Goal: Task Accomplishment & Management: Use online tool/utility

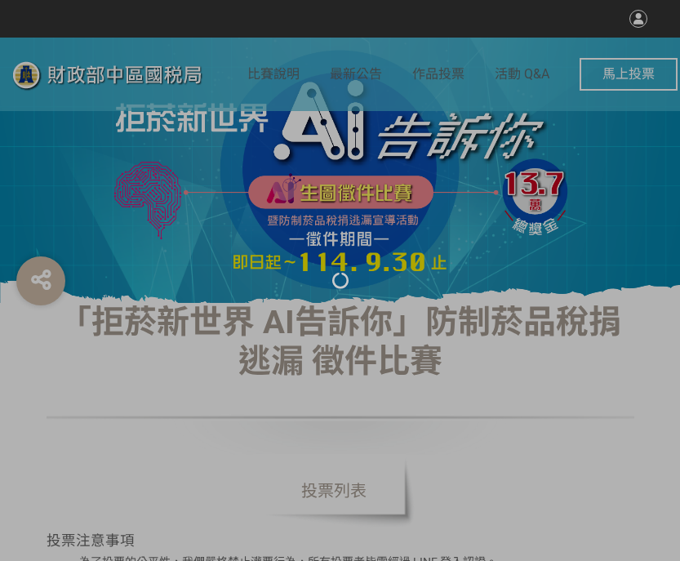
select select "vote"
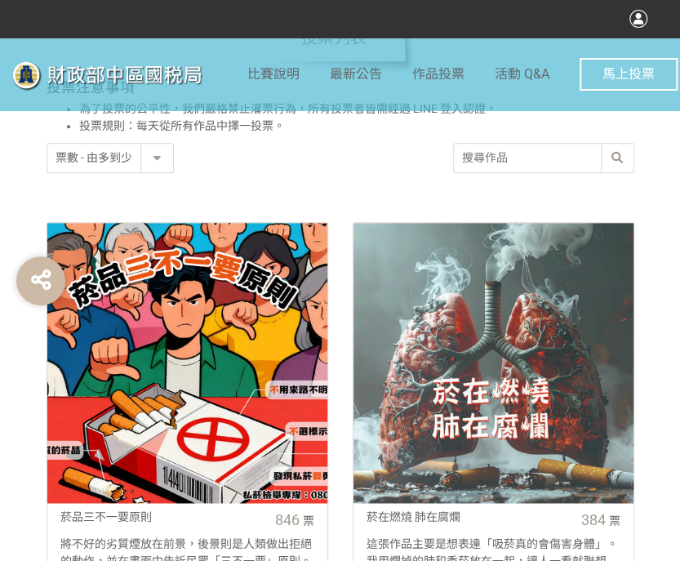
scroll to position [490, 0]
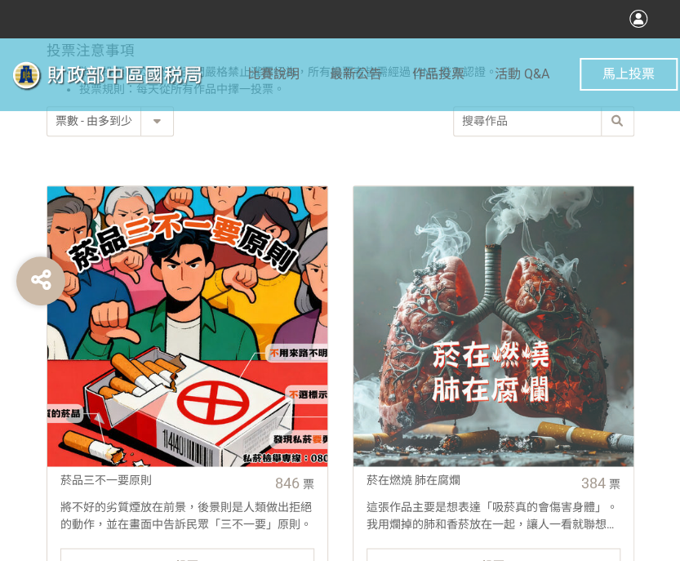
click at [137, 545] on link "菸品三不一要原則 846 票 將不好的劣質煙放在前景，後景則是人類做出拒絕的動作，並在畫面中告訴民眾「三不一要」原則。 投票" at bounding box center [188, 387] width 282 height 404
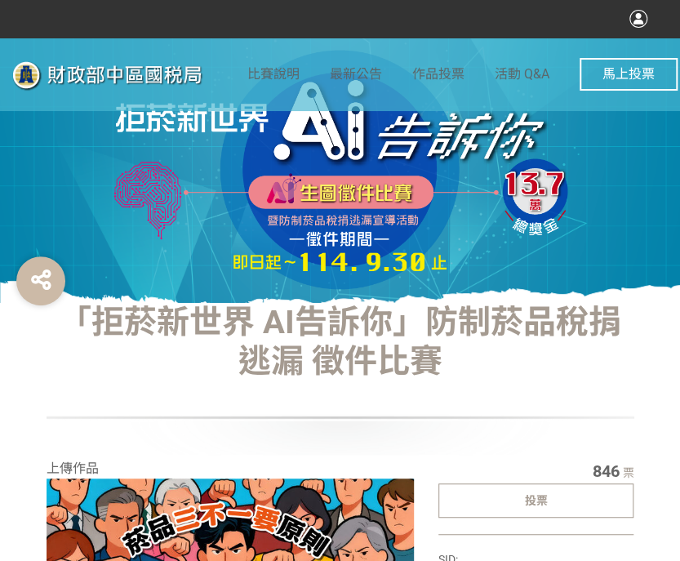
click at [595, 501] on div "投票" at bounding box center [537, 500] width 196 height 34
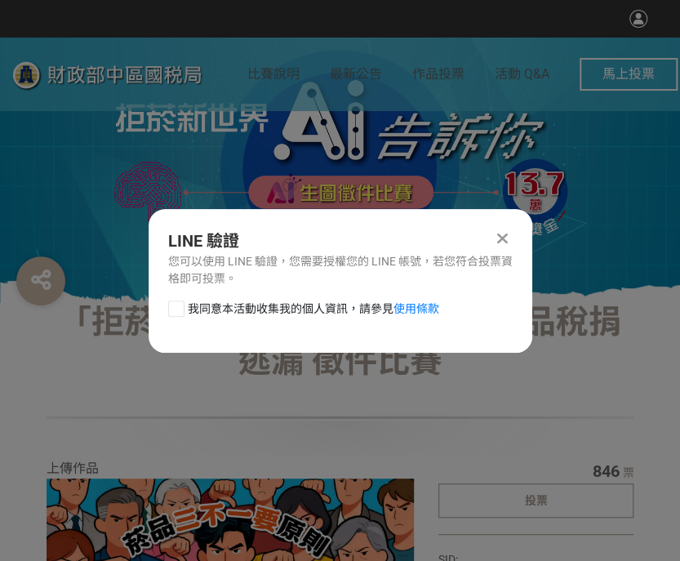
click at [179, 307] on div at bounding box center [176, 309] width 16 height 16
checkbox input "true"
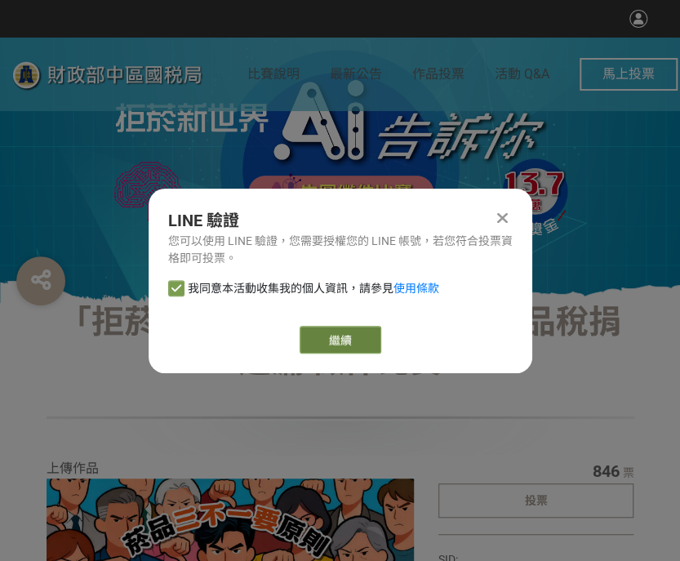
click at [359, 349] on link "繼續" at bounding box center [341, 340] width 82 height 28
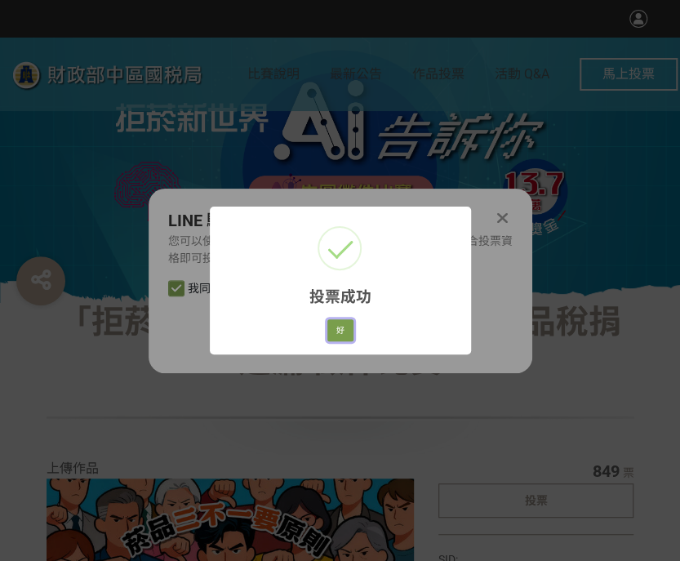
drag, startPoint x: 342, startPoint y: 335, endPoint x: 353, endPoint y: 314, distance: 23.7
click at [342, 335] on button "好" at bounding box center [340, 330] width 26 height 23
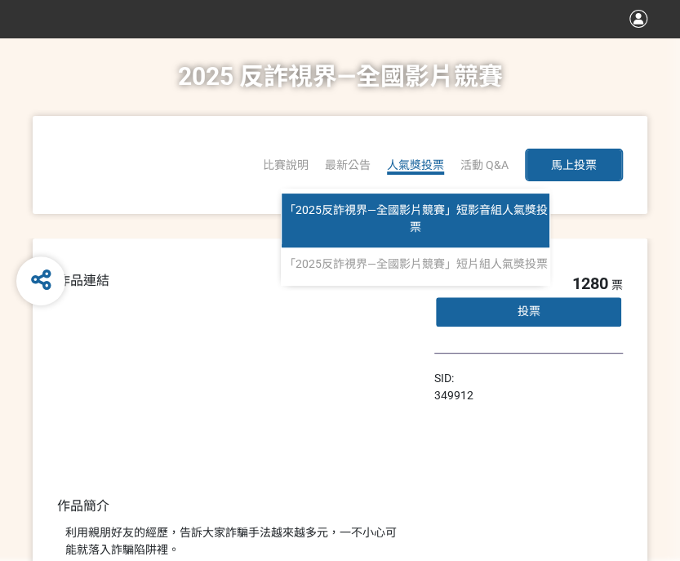
click at [385, 216] on span "「2025反詐視界—全國影片競賽」短影音組人氣獎投票" at bounding box center [416, 218] width 264 height 30
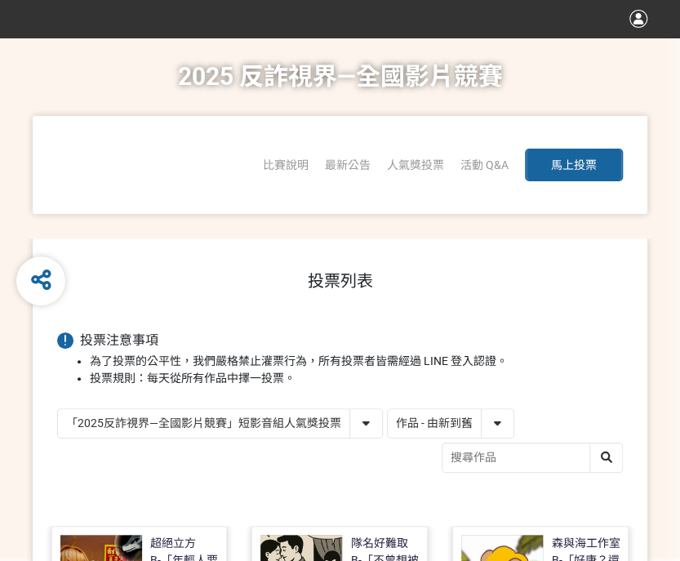
click at [461, 411] on select "作品 - 由新到舊 作品 - 由舊到新 票數 - 由多到少 票數 - 由少到多" at bounding box center [451, 423] width 126 height 29
select select "vote"
click at [388, 409] on select "作品 - 由新到舊 作品 - 由舊到新 票數 - 由多到少 票數 - 由少到多" at bounding box center [451, 423] width 126 height 29
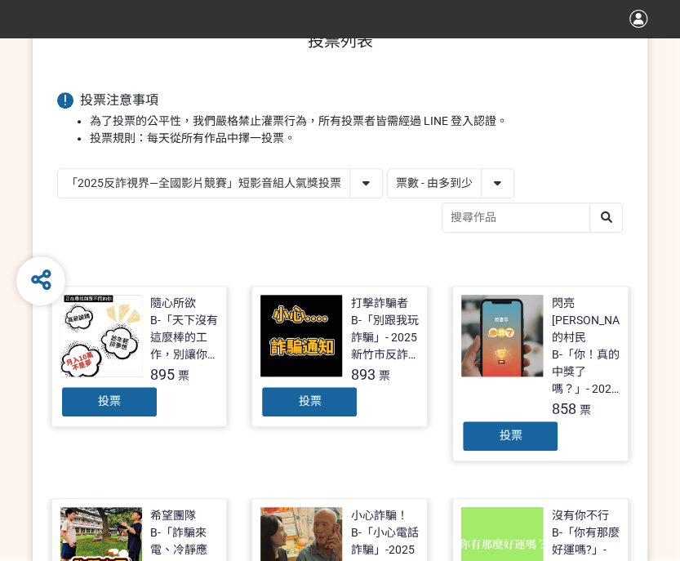
scroll to position [245, 0]
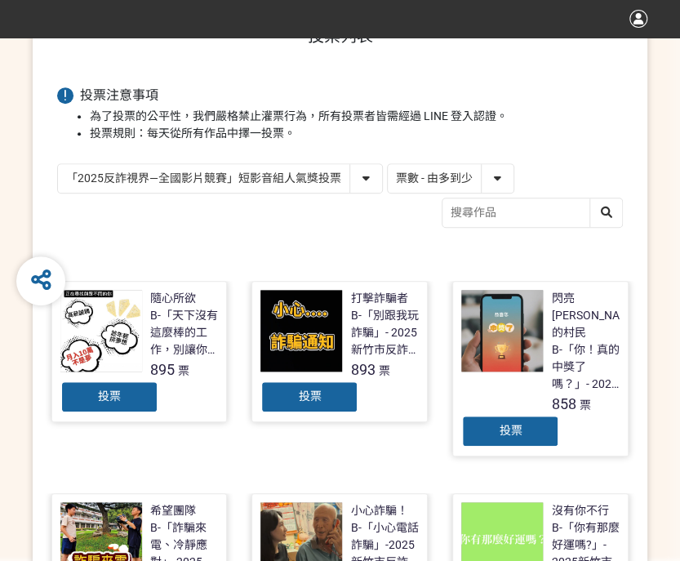
click at [471, 415] on div "投票" at bounding box center [510, 431] width 98 height 33
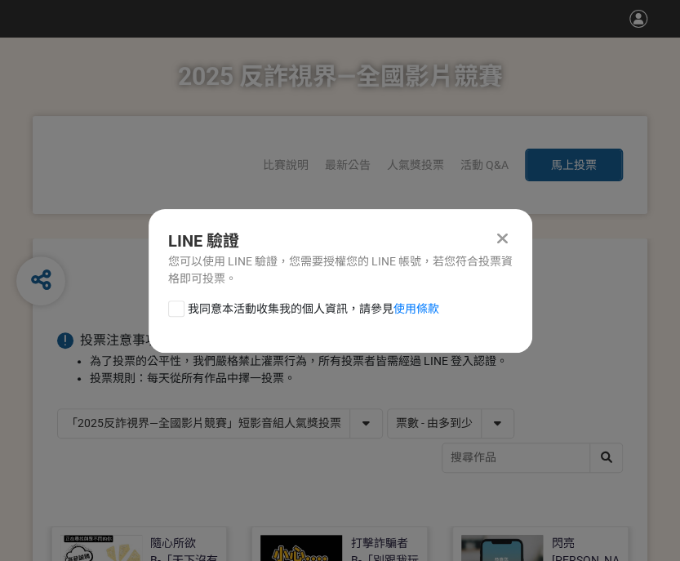
click at [175, 311] on div at bounding box center [176, 309] width 16 height 16
checkbox input "true"
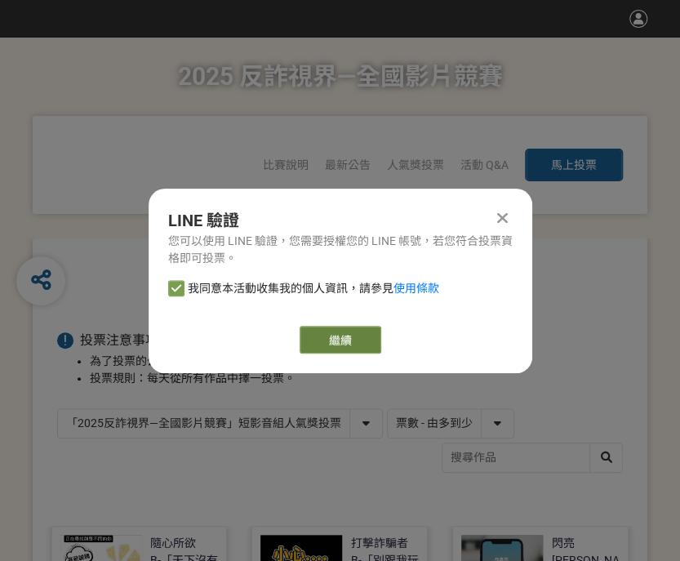
click at [327, 334] on link "繼續" at bounding box center [341, 340] width 82 height 28
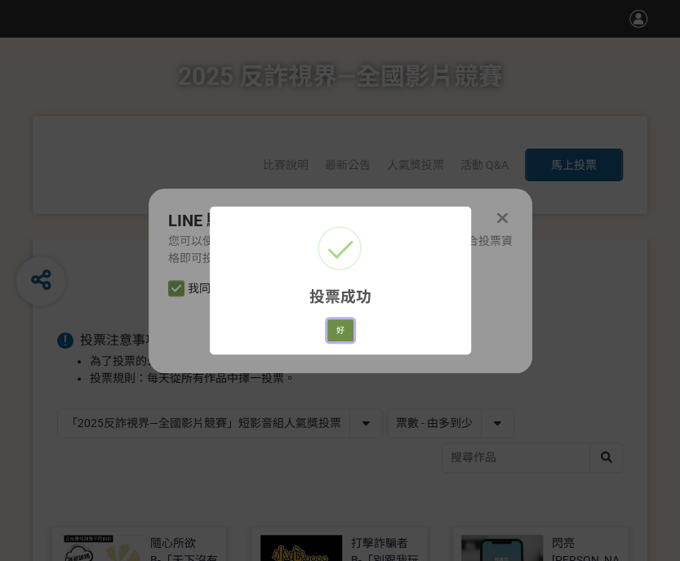
click at [330, 336] on button "好" at bounding box center [340, 330] width 26 height 23
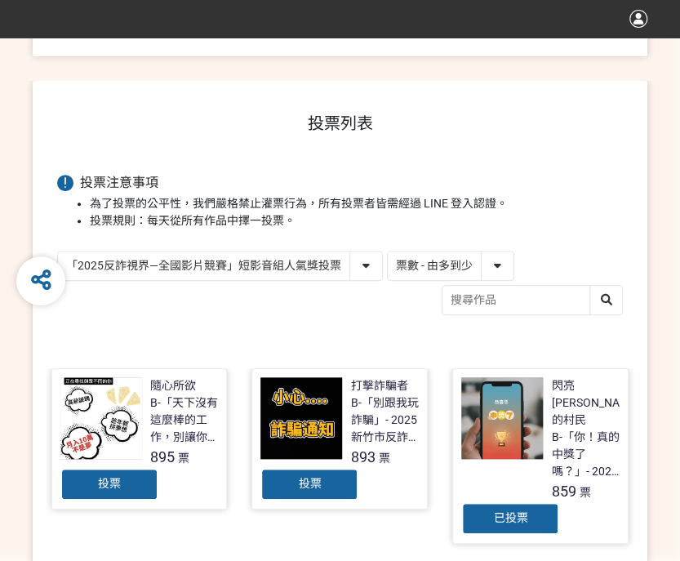
scroll to position [194, 0]
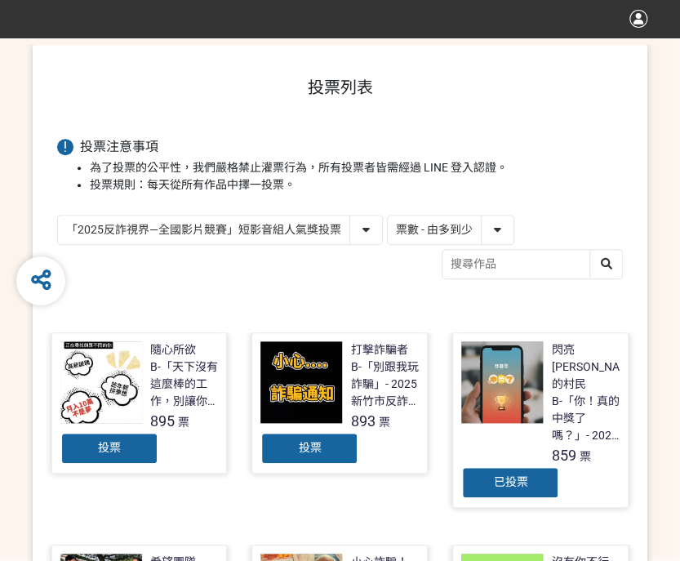
click at [173, 233] on select "「2025反詐視界—全國影片競賽」短影音組人氣獎投票 「2025反詐視界—全國影片競賽」短片組人氣獎投票" at bounding box center [220, 230] width 324 height 29
select select "13146"
click at [58, 216] on select "「2025反詐視界—全國影片競賽」短影音組人氣獎投票 「2025反詐視界—全國影片競賽」短片組人氣獎投票" at bounding box center [220, 230] width 324 height 29
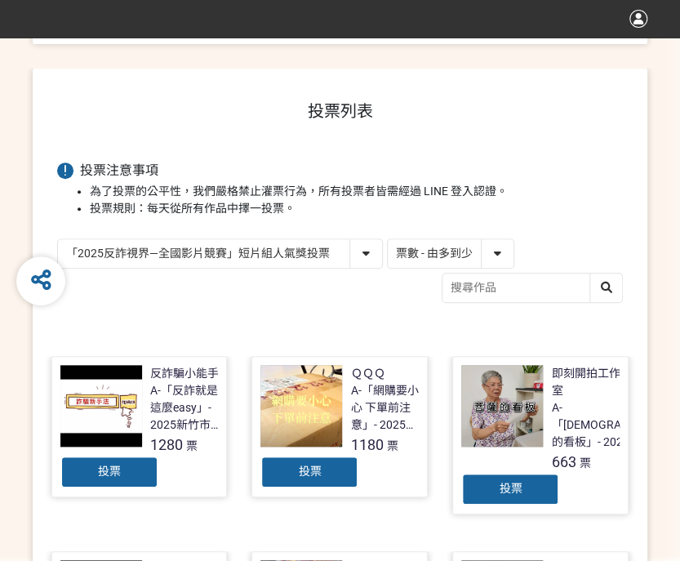
scroll to position [408, 0]
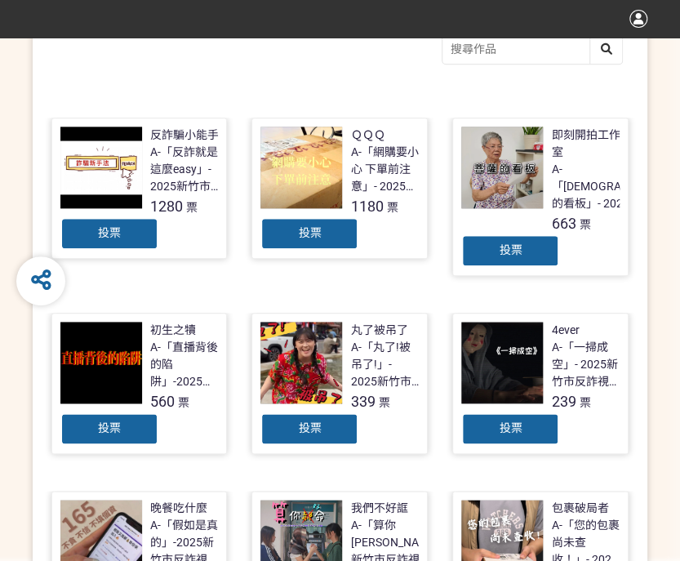
click at [284, 224] on div "投票" at bounding box center [309, 233] width 98 height 33
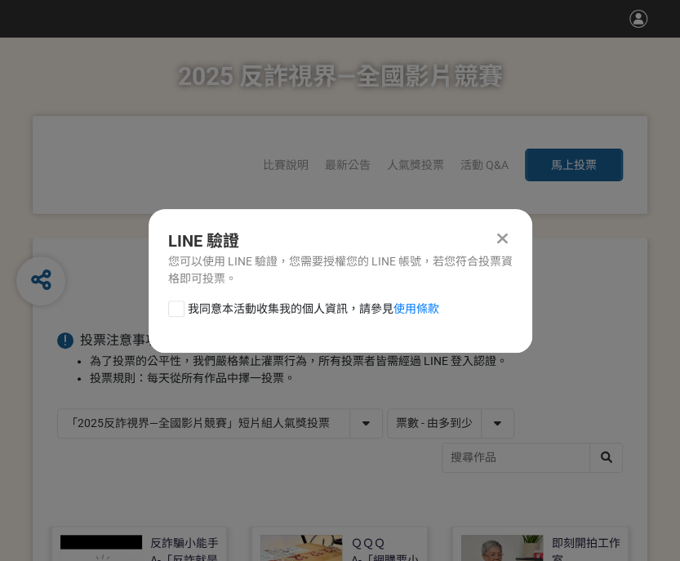
click at [172, 308] on div at bounding box center [176, 309] width 16 height 16
checkbox input "true"
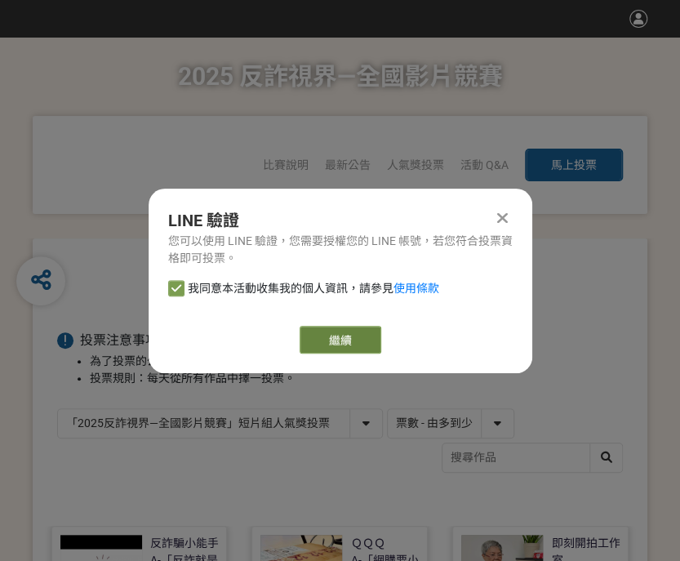
click at [323, 334] on link "繼續" at bounding box center [341, 340] width 82 height 28
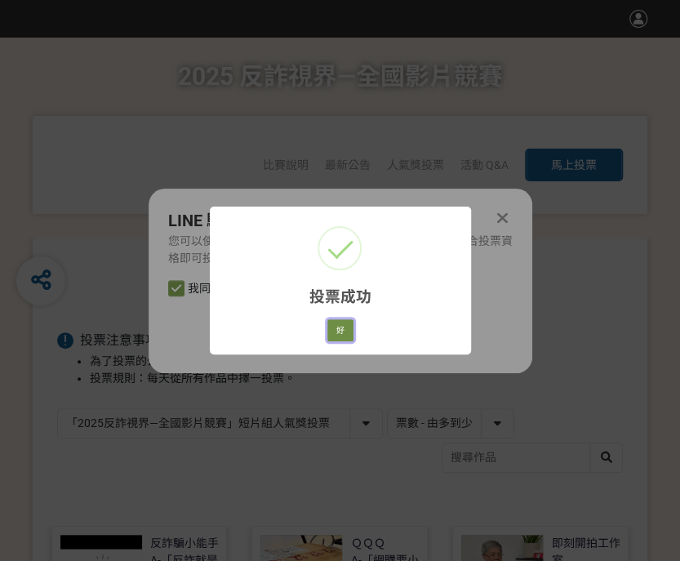
click at [336, 332] on button "好" at bounding box center [340, 330] width 26 height 23
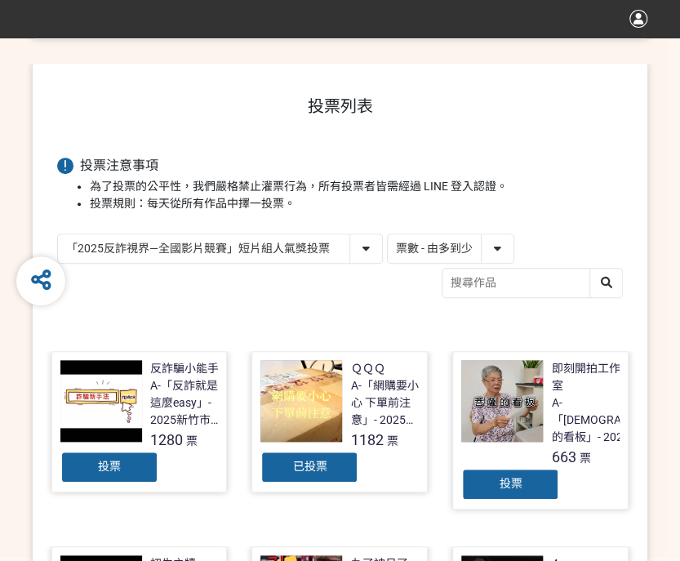
scroll to position [262, 0]
